Goal: Task Accomplishment & Management: Manage account settings

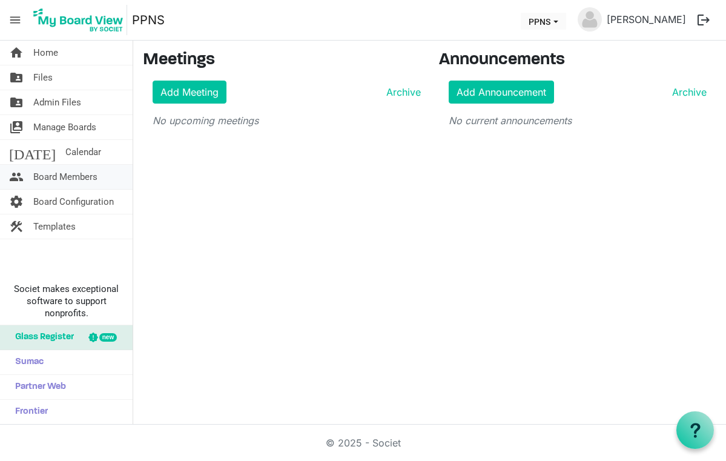
click at [57, 177] on span "Board Members" at bounding box center [65, 177] width 64 height 24
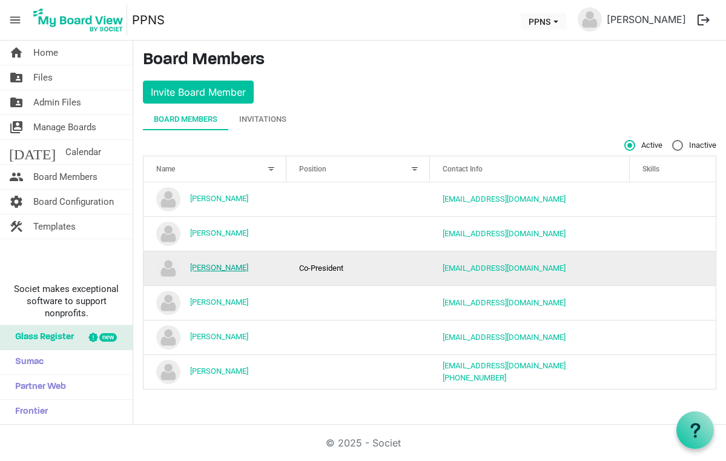
click at [221, 267] on link "Cara Comeau" at bounding box center [219, 267] width 58 height 9
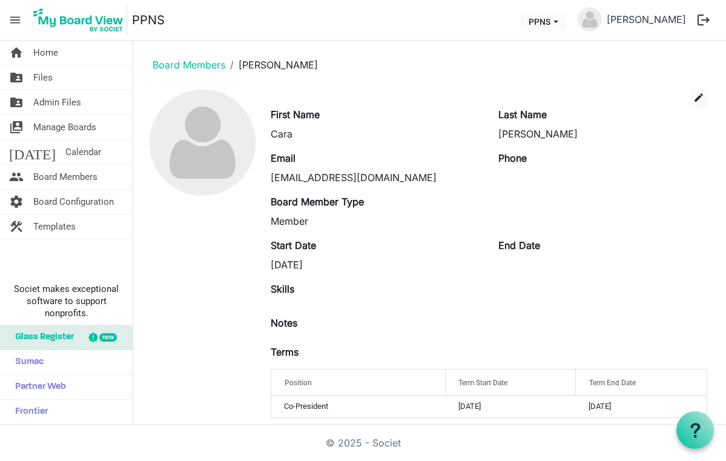
click at [326, 215] on div "Member" at bounding box center [375, 221] width 209 height 15
click at [700, 98] on span "edit" at bounding box center [698, 97] width 11 height 11
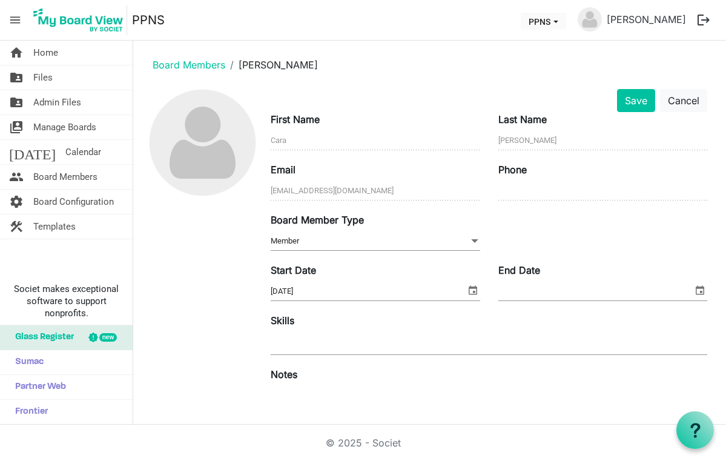
click at [469, 238] on span at bounding box center [474, 240] width 11 height 13
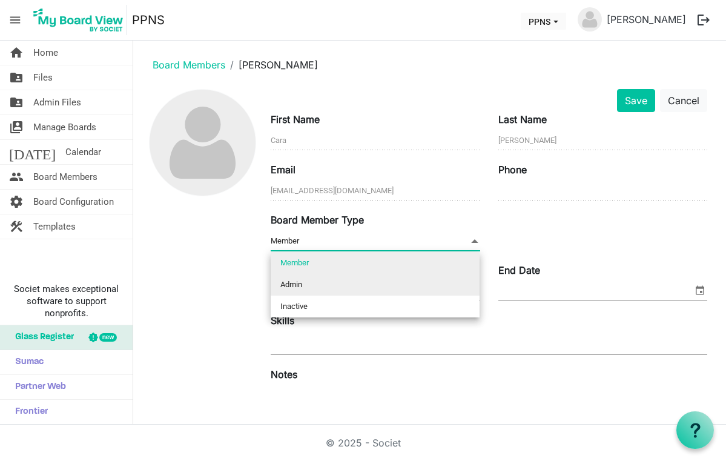
click at [335, 286] on li "Admin" at bounding box center [375, 285] width 209 height 22
type input "Admin"
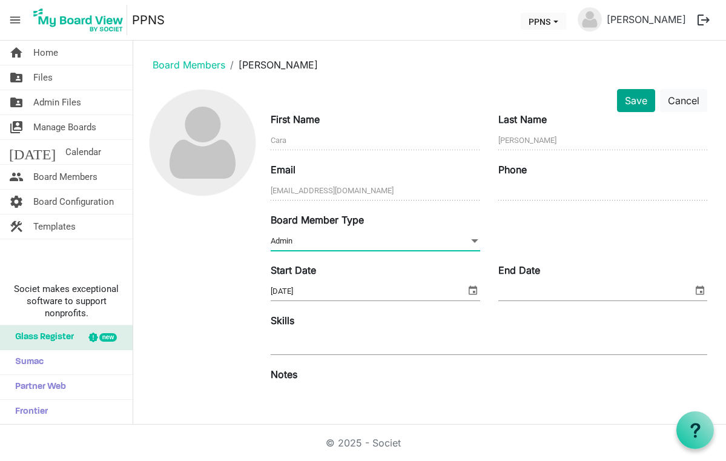
click at [640, 101] on button "Save" at bounding box center [636, 100] width 38 height 23
